Goal: Information Seeking & Learning: Check status

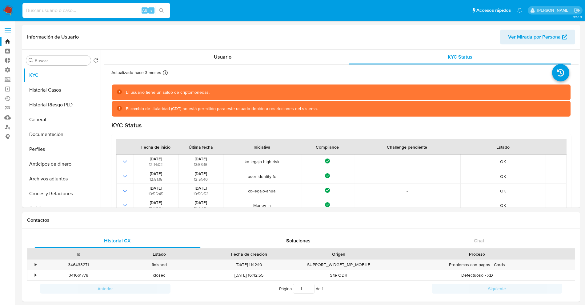
select select "10"
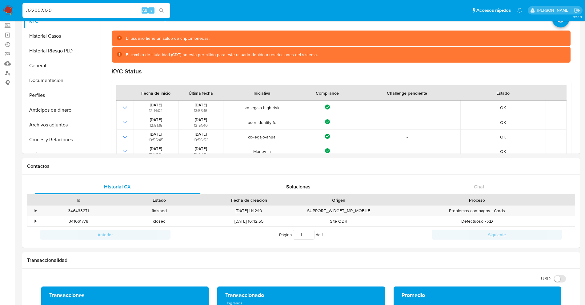
scroll to position [6, 0]
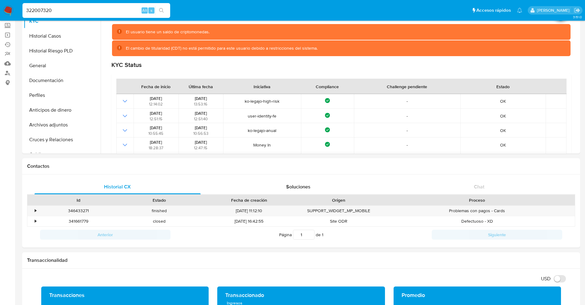
type input "322007320"
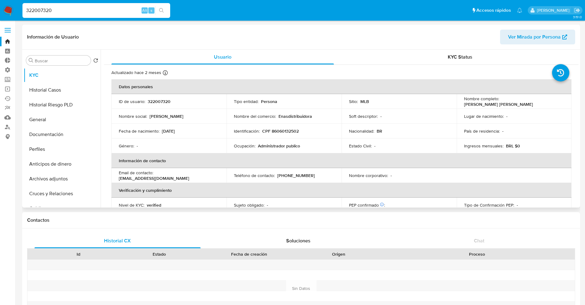
select select "10"
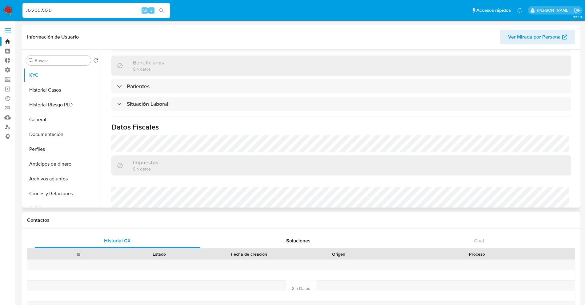
scroll to position [256, 0]
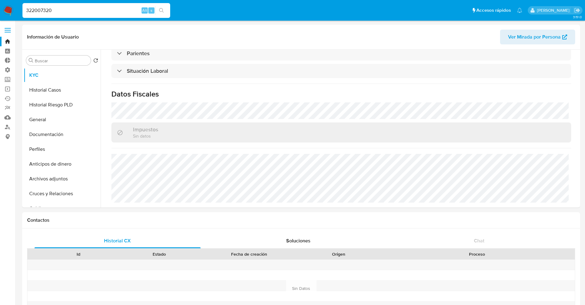
drag, startPoint x: 95, startPoint y: 10, endPoint x: 30, endPoint y: 10, distance: 65.3
click at [30, 10] on input "322007320" at bounding box center [96, 10] width 148 height 8
paste input "15789728766"
drag, startPoint x: 46, startPoint y: 7, endPoint x: 0, endPoint y: -15, distance: 50.7
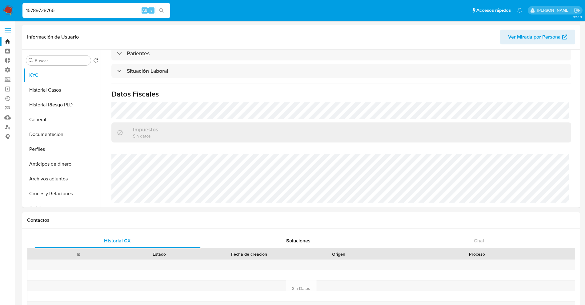
paste input "367939311"
type input "367939311"
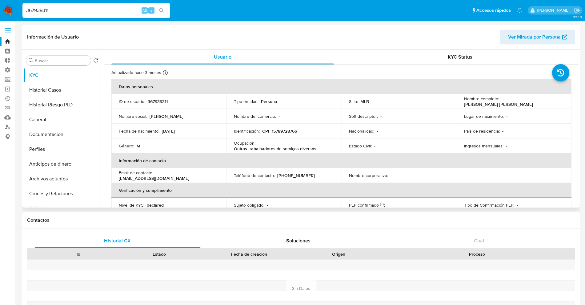
select select "10"
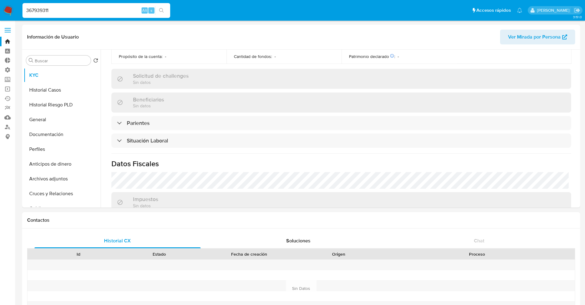
scroll to position [147, 0]
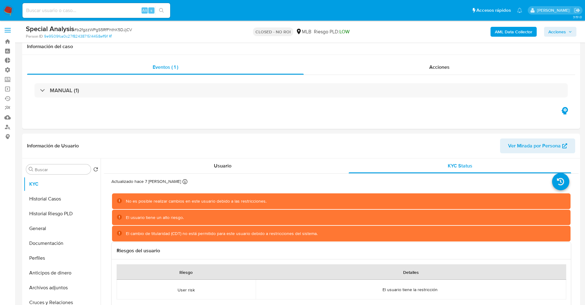
select select "10"
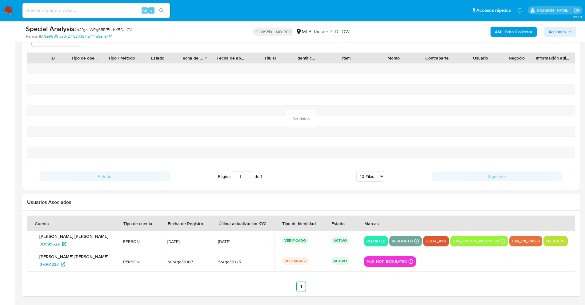
scroll to position [85, 0]
drag, startPoint x: 80, startPoint y: 12, endPoint x: 51, endPoint y: 26, distance: 31.3
paste input "140188981"
type input "140188981"
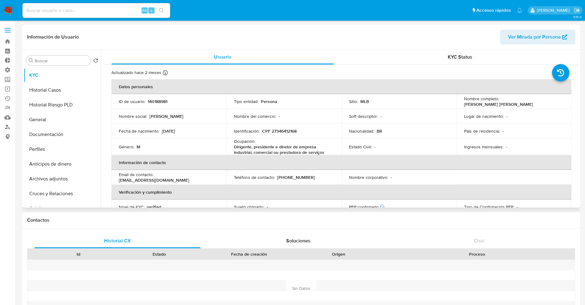
select select "10"
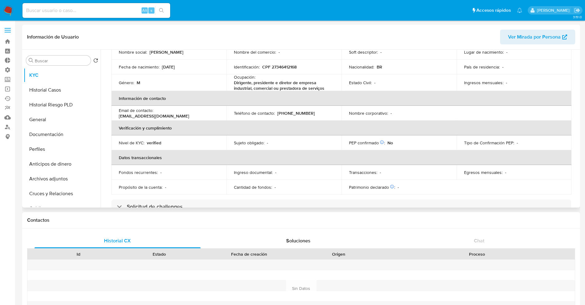
scroll to position [192, 0]
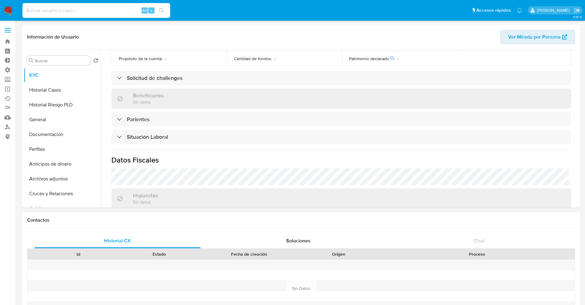
click at [61, 9] on input at bounding box center [96, 10] width 148 height 8
paste input "322007320"
type input "322007320"
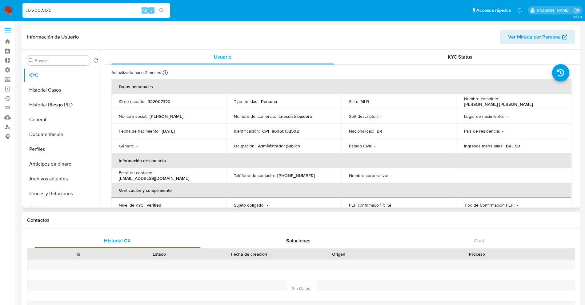
select select "10"
click at [459, 61] on div "KYC Status" at bounding box center [460, 57] width 223 height 15
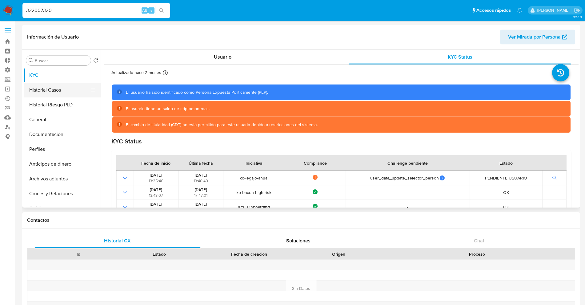
click at [44, 90] on button "Historial Casos" at bounding box center [60, 90] width 72 height 15
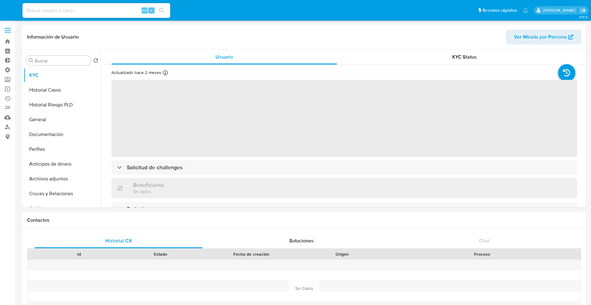
select select "10"
